Goal: Obtain resource: Download file/media

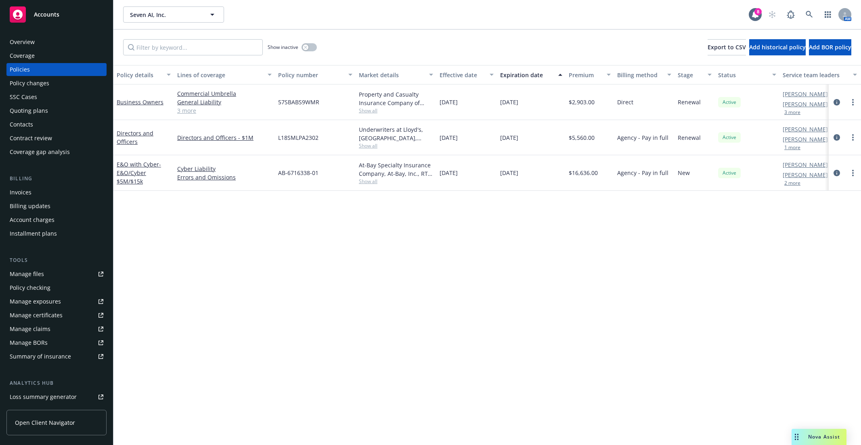
click at [160, 13] on span "Seven AI, Inc." at bounding box center [165, 14] width 70 height 8
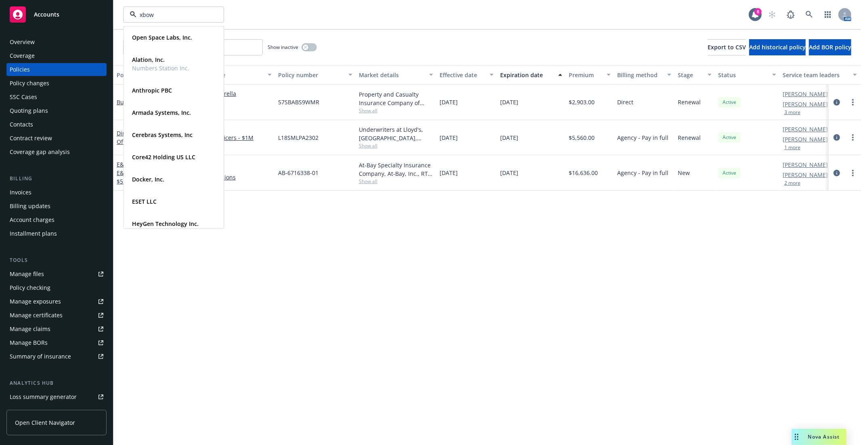
type input "xbow"
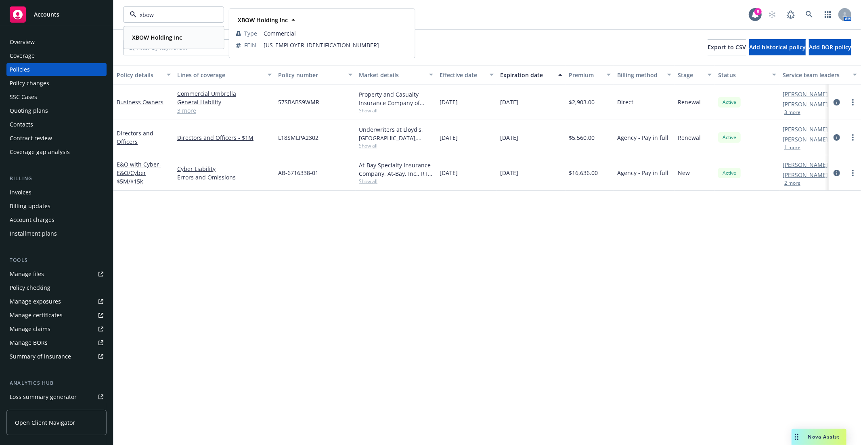
click at [180, 42] on div "XBOW Holding Inc" at bounding box center [156, 37] width 55 height 12
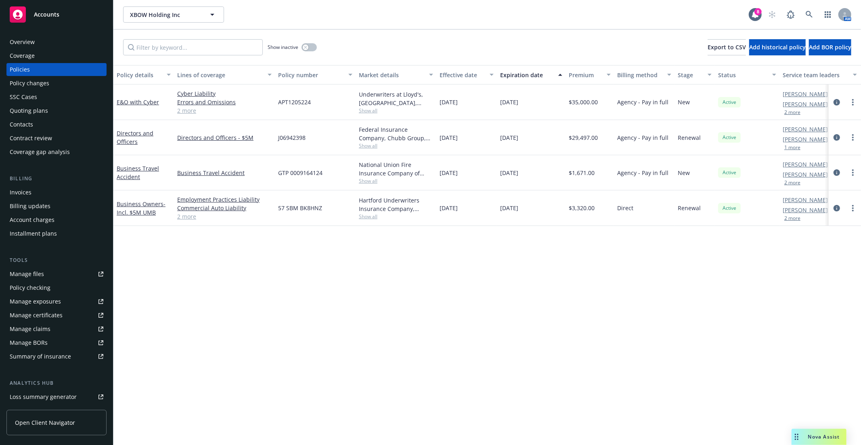
click at [41, 275] on div "Manage files" at bounding box center [27, 273] width 34 height 13
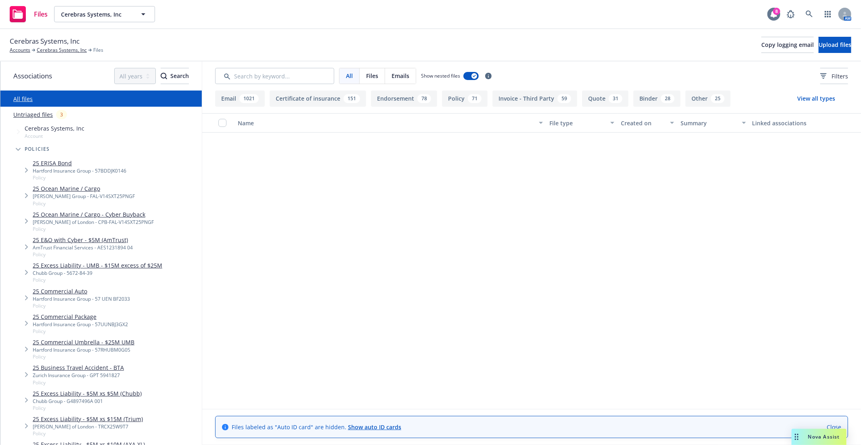
scroll to position [673, 0]
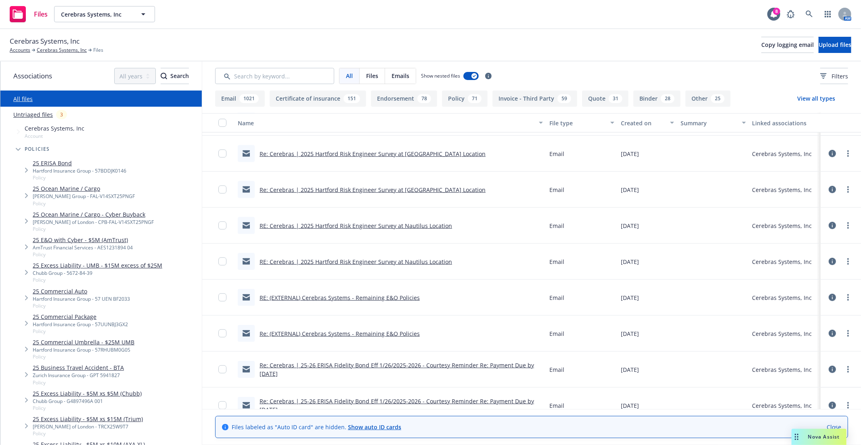
click at [801, 10] on div "AM" at bounding box center [817, 14] width 69 height 16
click at [803, 10] on link at bounding box center [809, 14] width 16 height 16
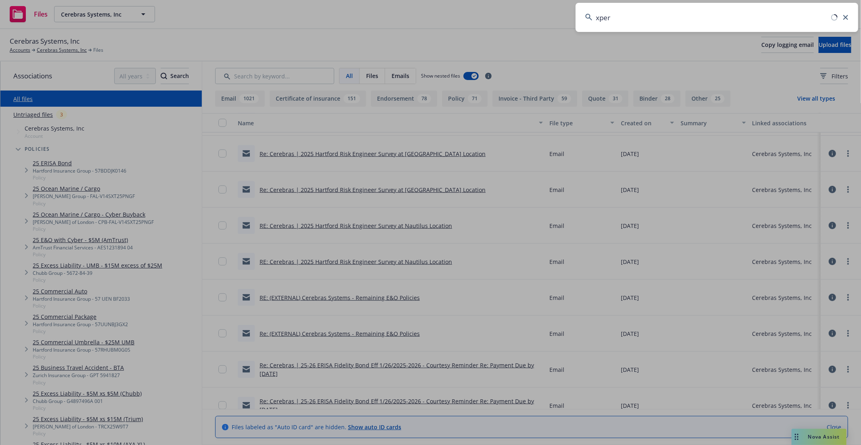
type input "xper"
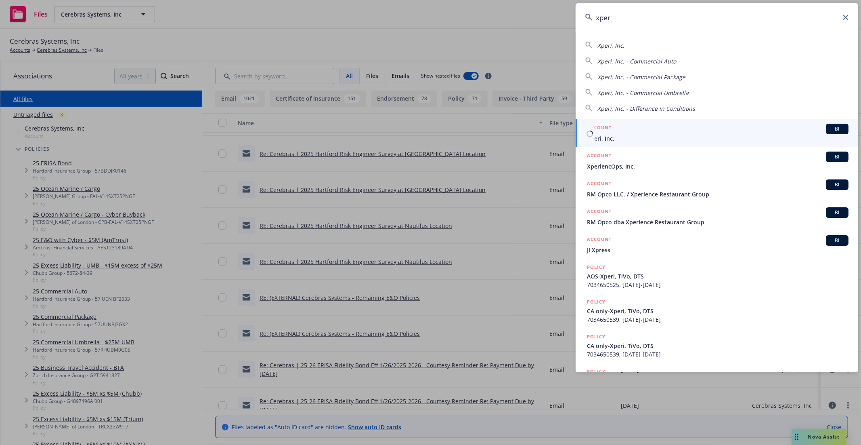
click at [683, 135] on span "Xperi, Inc." at bounding box center [718, 138] width 262 height 8
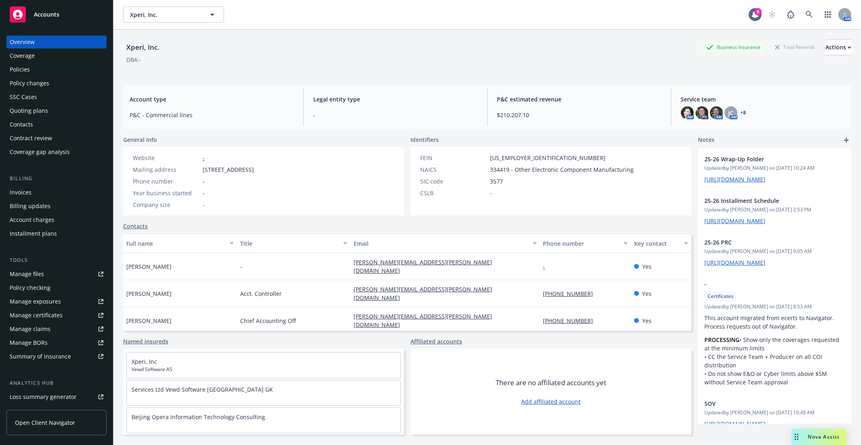
click at [222, 69] on div "Xperi, Inc. Business Insurance Total Rewards Actions DBA: -" at bounding box center [487, 55] width 728 height 33
click at [264, 51] on div "Xperi, Inc. Business Insurance Total Rewards Actions" at bounding box center [487, 47] width 728 height 16
click at [53, 70] on div "Policies" at bounding box center [57, 69] width 94 height 13
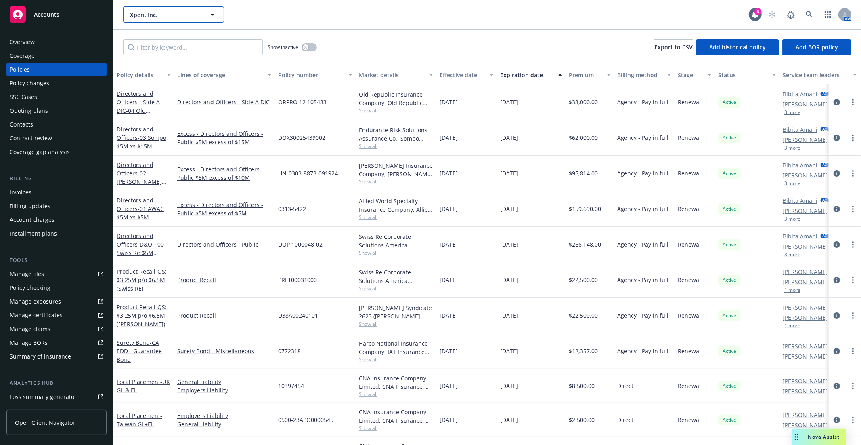
click at [151, 18] on span "Xperi, Inc." at bounding box center [165, 14] width 70 height 8
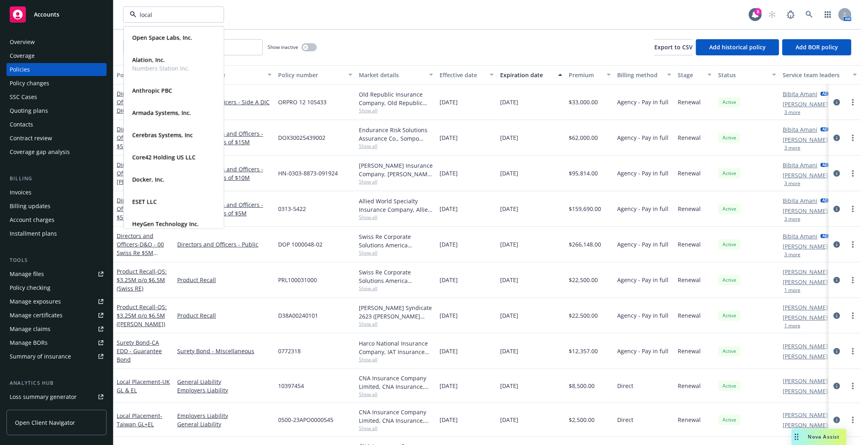
type input "local"
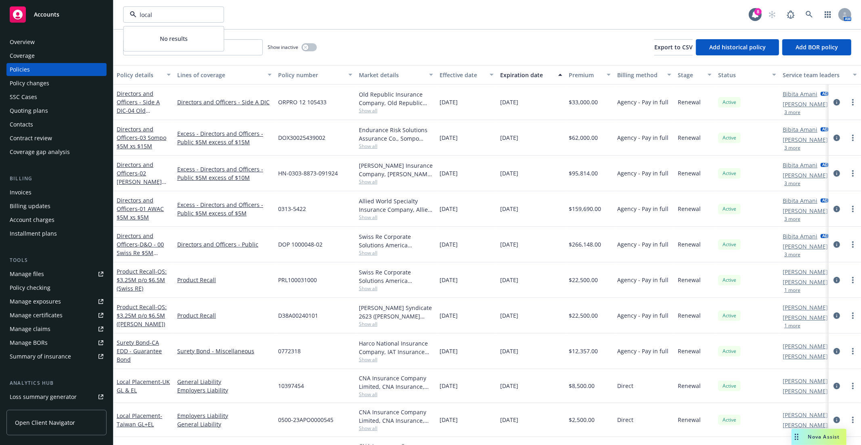
click at [275, 24] on div "local No results 8 AM" at bounding box center [487, 14] width 748 height 29
click at [217, 48] on input "Filter by keyword..." at bounding box center [193, 47] width 140 height 16
type input "local"
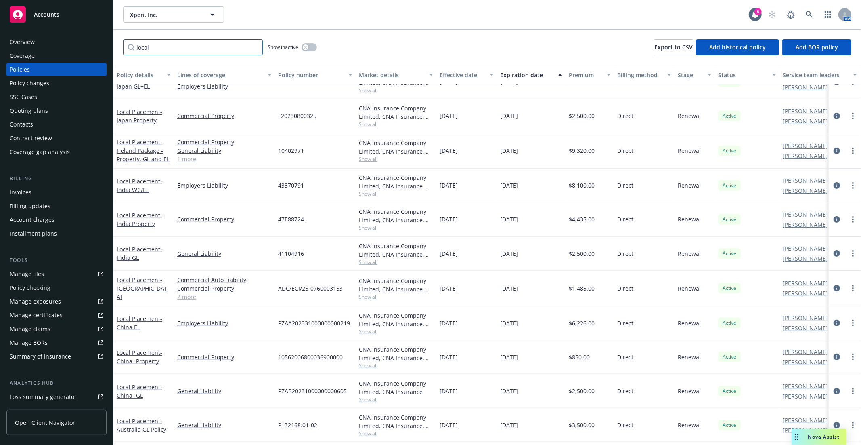
scroll to position [240, 0]
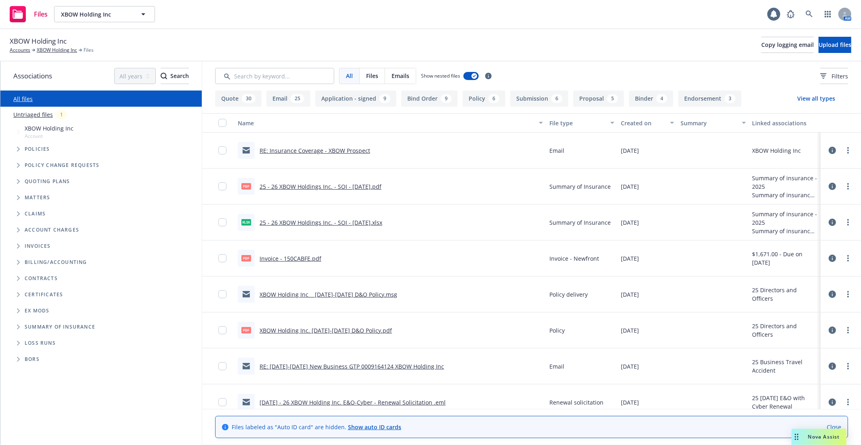
click at [19, 151] on span "Tree Example" at bounding box center [18, 149] width 13 height 13
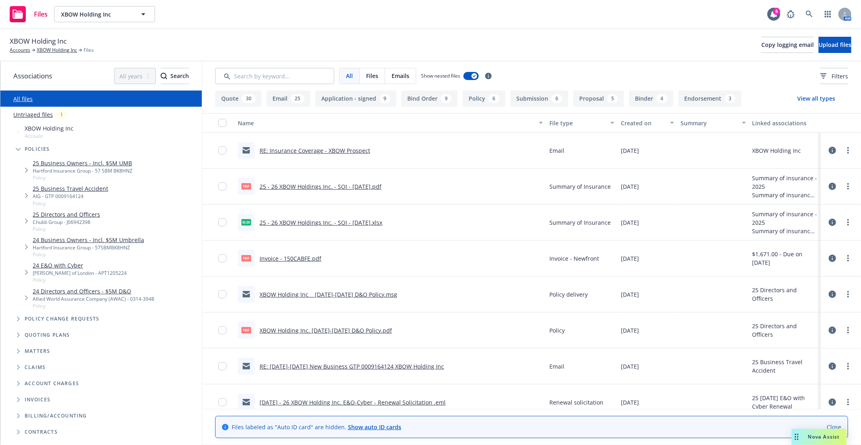
click at [64, 190] on link "25 Business Travel Accident" at bounding box center [70, 188] width 75 height 8
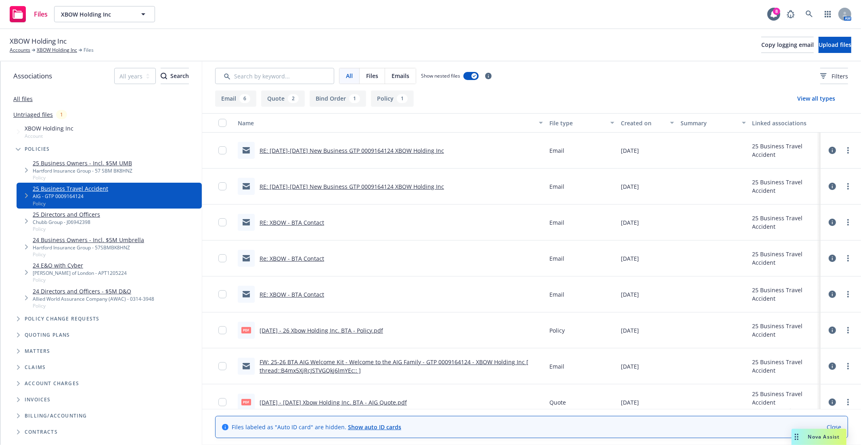
click at [319, 330] on link "8.26.25 - 26 Xbow Holding Inc. BTA - Policy.pdf" at bounding box center [322, 330] width 124 height 8
